Goal: Task Accomplishment & Management: Complete application form

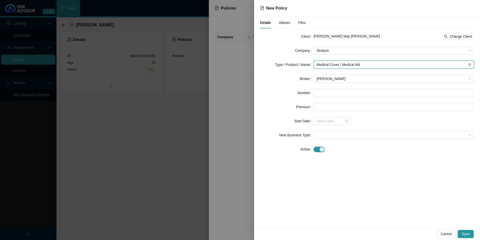
click at [343, 62] on span "Medical Cover / Medical Aid" at bounding box center [394, 65] width 155 height 8
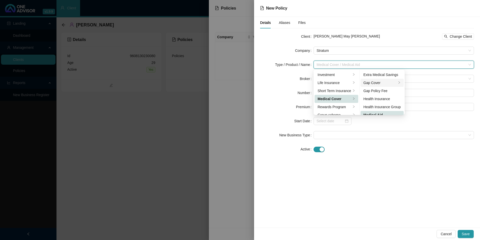
click at [371, 82] on div "Gap Cover" at bounding box center [380, 83] width 33 height 6
click at [398, 200] on div "Details Aliases Files Client Luanna May Hutton Change Client Company Stratum Ty…" at bounding box center [367, 122] width 226 height 211
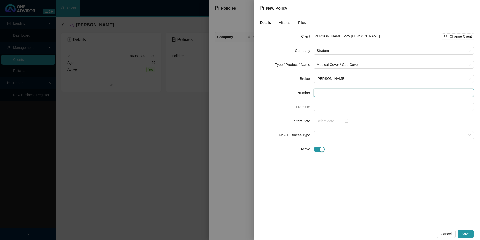
click at [335, 94] on input "text" at bounding box center [394, 93] width 161 height 8
click at [334, 92] on input "text" at bounding box center [394, 93] width 161 height 8
paste input "GAP0485690"
click at [324, 93] on input "GAP0485690" at bounding box center [394, 93] width 161 height 8
type input "GAP0485690"
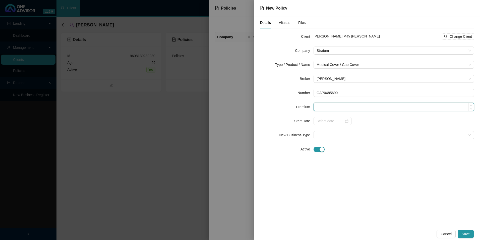
click at [352, 109] on input at bounding box center [394, 107] width 160 height 8
click at [334, 106] on input at bounding box center [394, 107] width 160 height 8
type input "425.00"
click at [326, 121] on input at bounding box center [330, 121] width 27 height 6
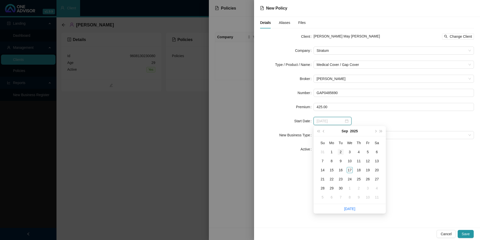
type input "2025-09-02"
type input "2025-08-31"
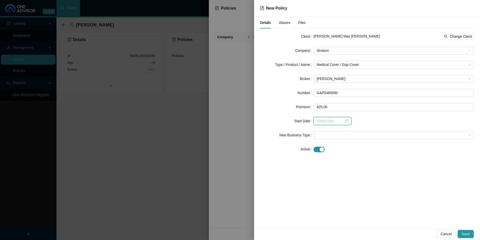
click at [331, 122] on input at bounding box center [330, 121] width 27 height 6
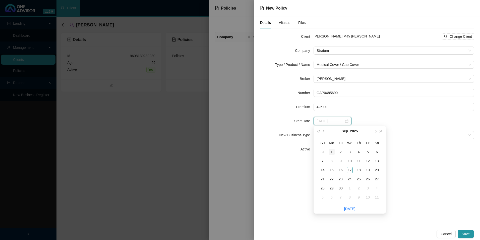
type input "2025-09-01"
click at [330, 154] on div "1" at bounding box center [332, 152] width 6 height 6
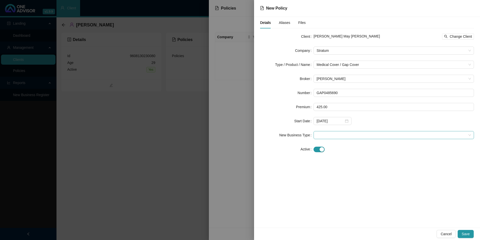
click at [323, 138] on span at bounding box center [394, 135] width 155 height 8
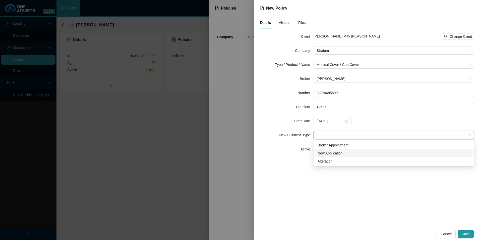
click at [328, 155] on div "New Application" at bounding box center [394, 153] width 153 height 6
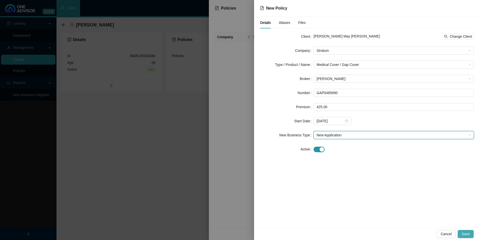
click at [472, 232] on button "Save" at bounding box center [466, 234] width 16 height 8
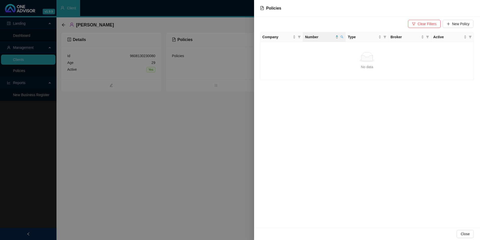
click at [210, 146] on div at bounding box center [240, 120] width 480 height 240
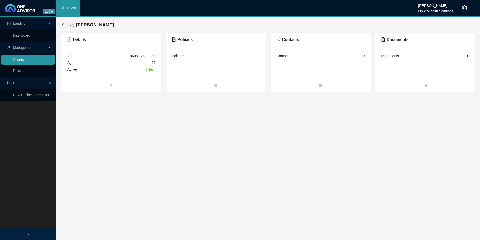
click at [24, 59] on link "Clients" at bounding box center [18, 60] width 11 height 4
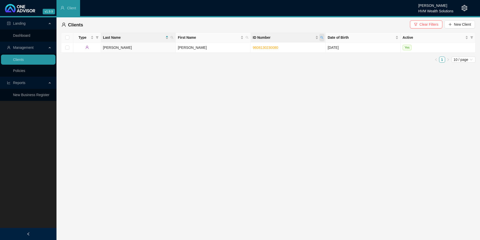
click at [324, 37] on icon "search" at bounding box center [322, 37] width 3 height 3
drag, startPoint x: 297, startPoint y: 48, endPoint x: 451, endPoint y: 6, distance: 159.8
click at [450, 6] on div "Chanel Francis" at bounding box center [436, 4] width 35 height 6
click at [464, 7] on icon "setting" at bounding box center [465, 8] width 6 height 6
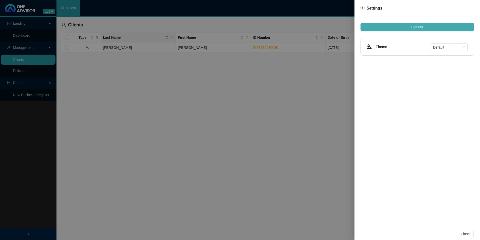
click at [421, 28] on span "Signout" at bounding box center [418, 27] width 12 height 6
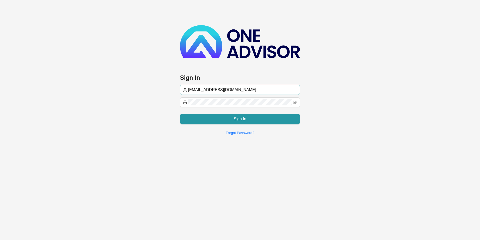
click at [233, 94] on span "chanel@hvm.co.za" at bounding box center [240, 90] width 120 height 10
click at [233, 88] on input "chanel@hvm.co.za" at bounding box center [242, 90] width 109 height 6
type input "darryn@hvmws"
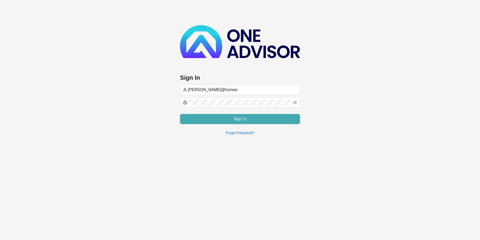
click at [217, 120] on button "Sign In" at bounding box center [240, 119] width 120 height 10
